Goal: Find contact information: Find contact information

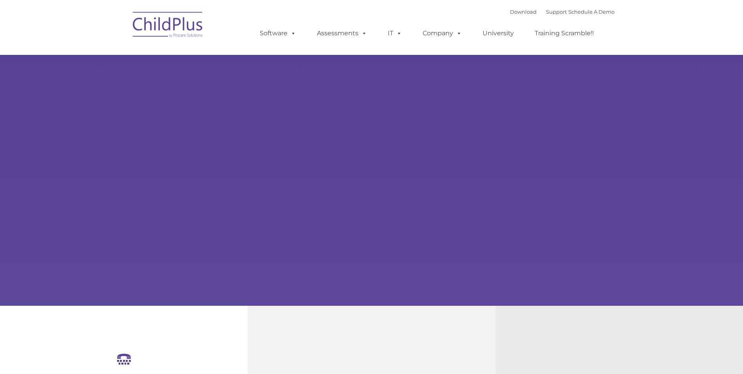
select select "MEDIUM"
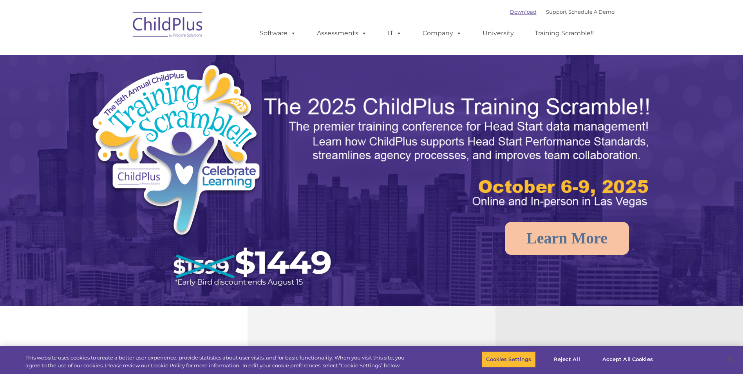
click at [515, 9] on link "Download" at bounding box center [523, 12] width 27 height 6
click at [519, 9] on link "Download" at bounding box center [523, 12] width 27 height 6
click at [514, 9] on link "Download" at bounding box center [523, 12] width 27 height 6
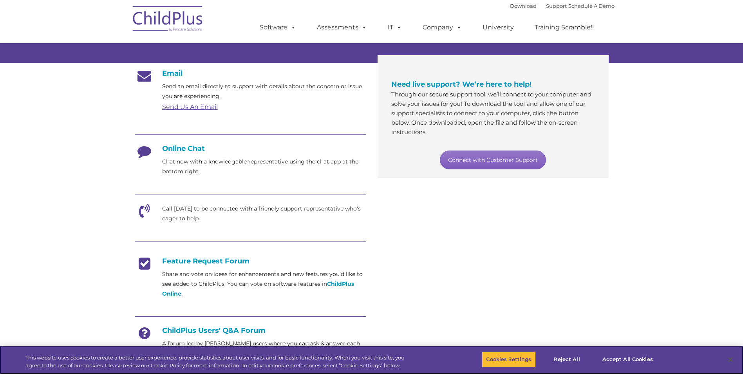
scroll to position [118, 0]
click at [512, 159] on link "Connect with Customer Support" at bounding box center [493, 160] width 106 height 19
click at [178, 148] on h4 "Online Chat" at bounding box center [250, 149] width 231 height 9
click at [178, 141] on div at bounding box center [250, 136] width 231 height 18
click at [181, 148] on h4 "Online Chat" at bounding box center [250, 149] width 231 height 9
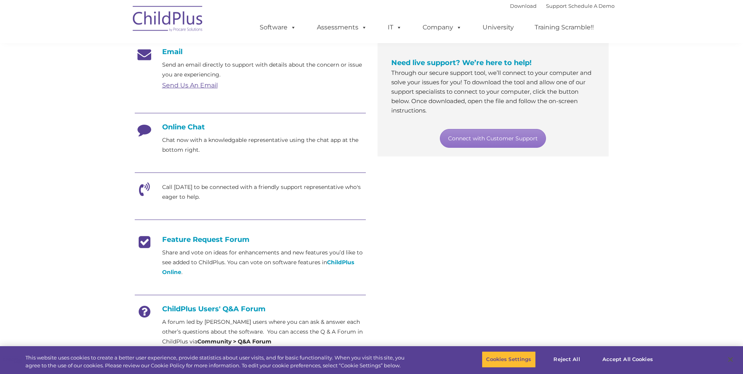
scroll to position [160, 0]
